Goal: Transaction & Acquisition: Book appointment/travel/reservation

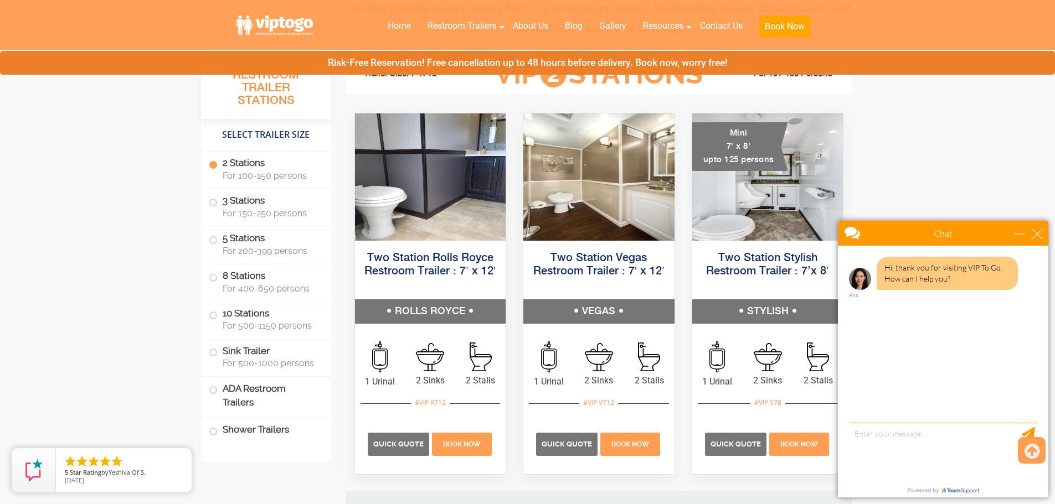
scroll to position [498, 0]
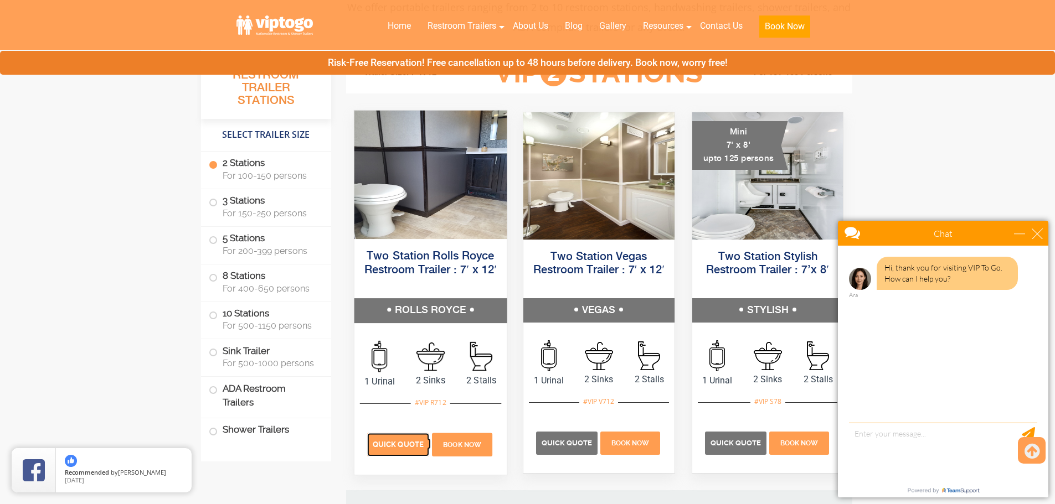
click at [385, 445] on span "Quick Quote" at bounding box center [398, 445] width 51 height 8
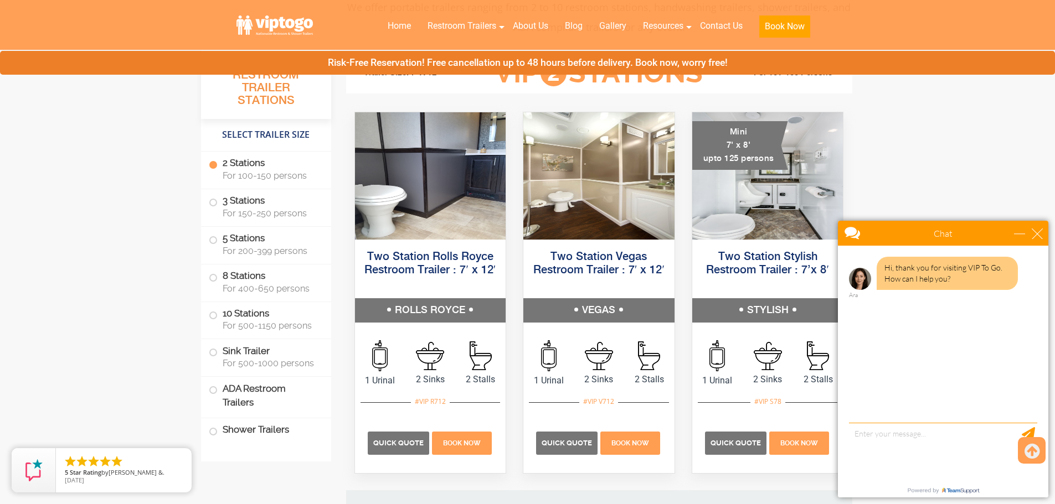
scroll to position [221, 0]
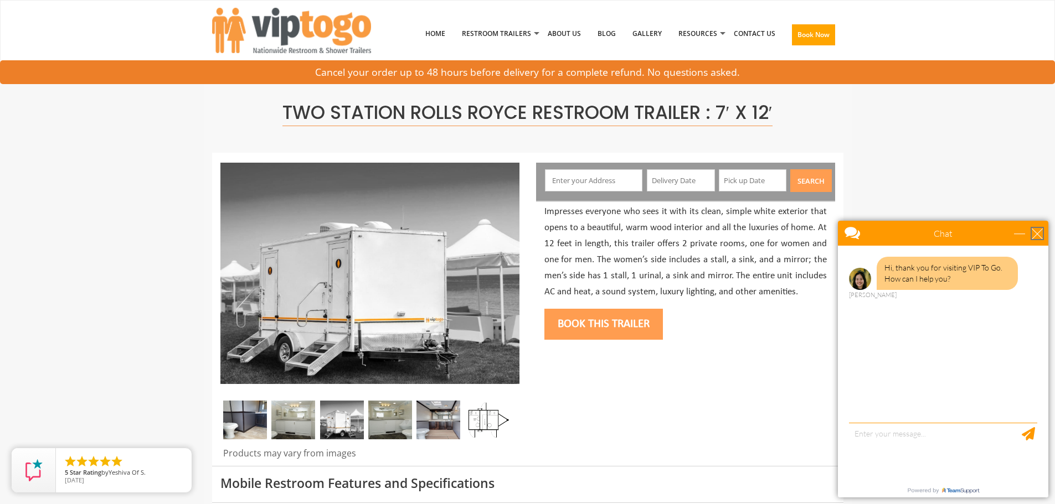
click at [1041, 235] on div "close" at bounding box center [1037, 233] width 11 height 11
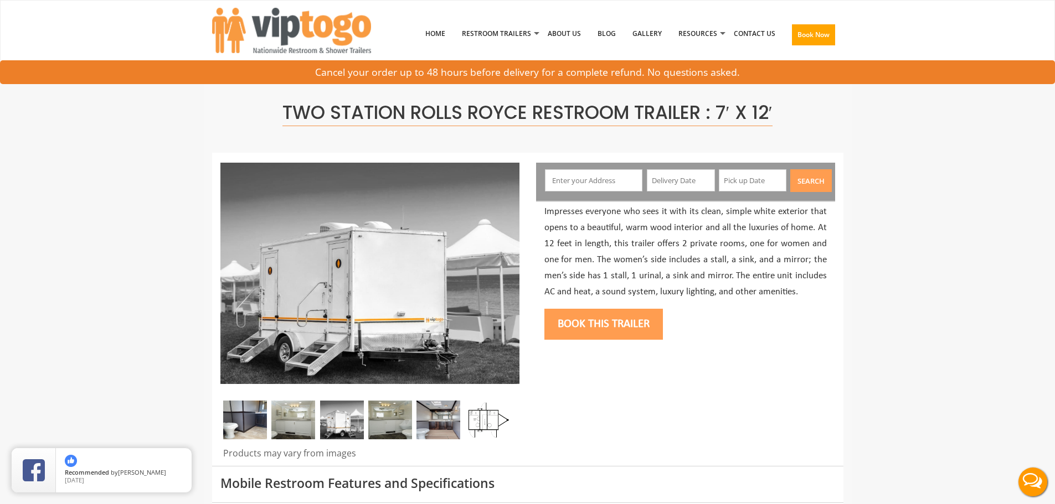
click at [618, 173] on input "text" at bounding box center [593, 180] width 97 height 22
type input "1908 2nd Avenue, Toms River, NJ, USA"
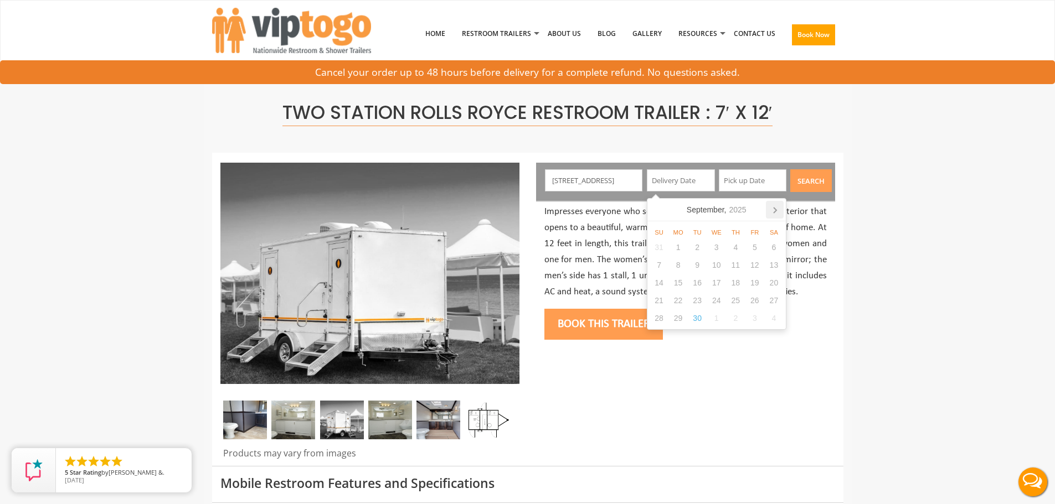
click at [775, 210] on icon at bounding box center [775, 210] width 18 height 18
click at [660, 267] on div "5" at bounding box center [659, 265] width 19 height 18
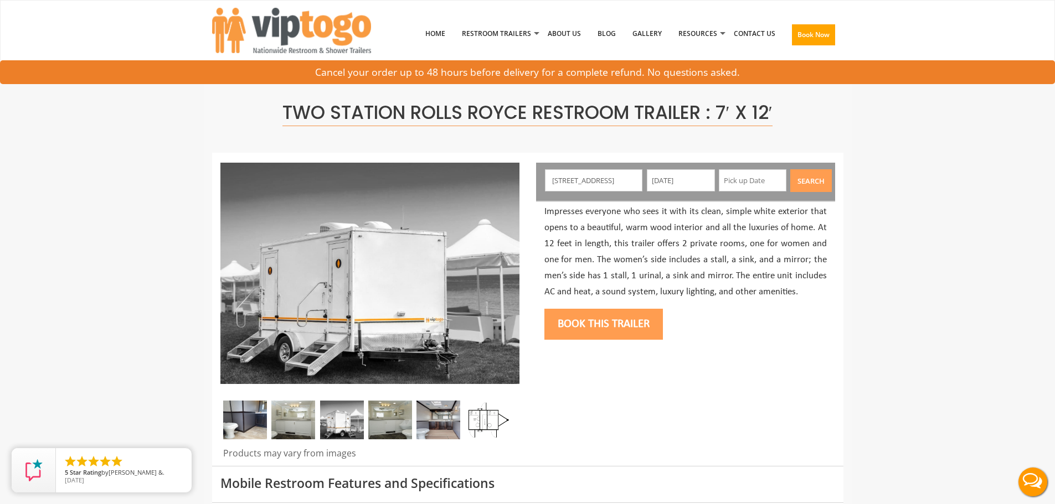
type input "10/12/2025"
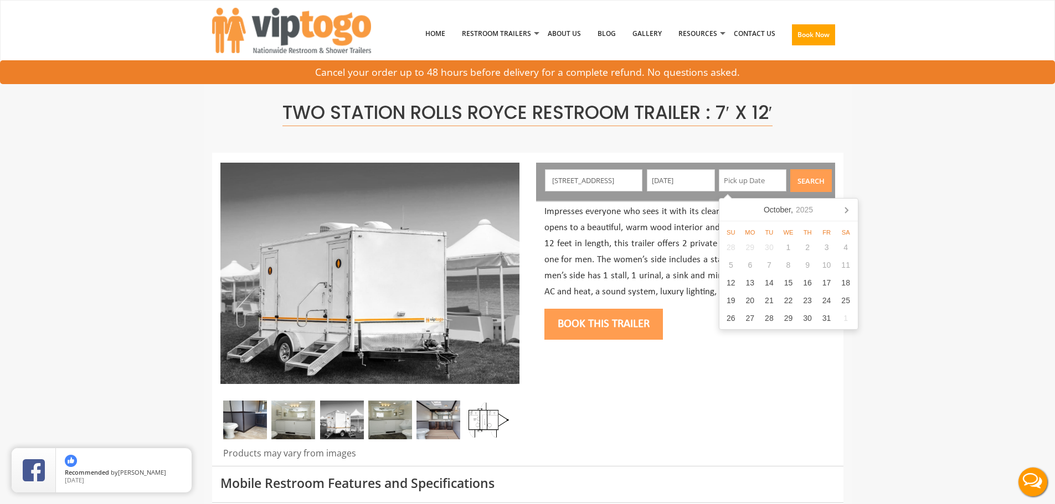
click at [612, 320] on button "Book this trailer" at bounding box center [603, 324] width 118 height 31
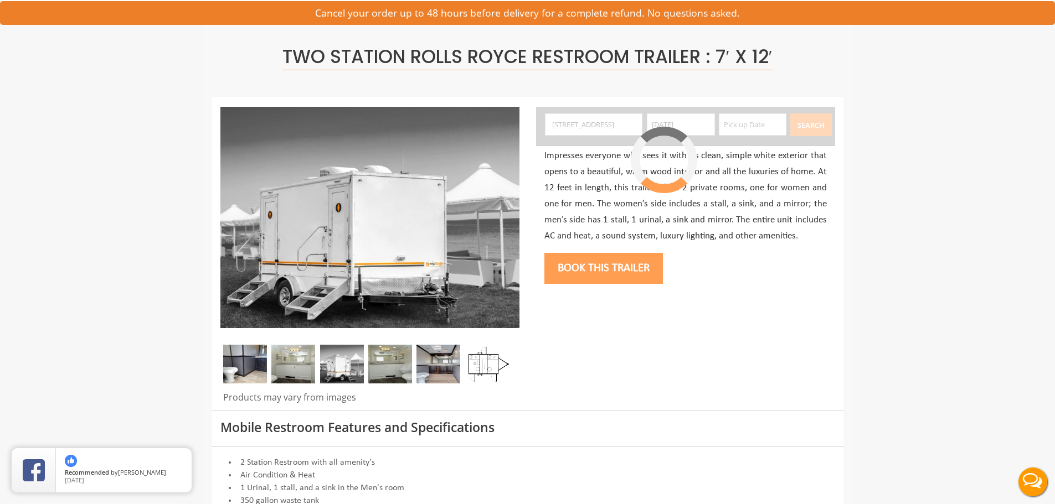
scroll to position [59, 0]
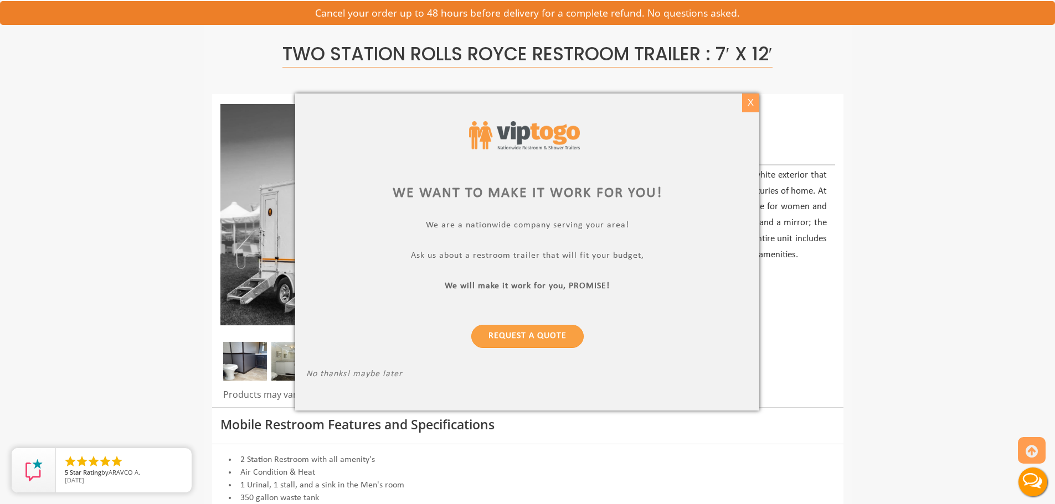
click at [751, 101] on div "X" at bounding box center [750, 103] width 17 height 19
